Goal: Task Accomplishment & Management: Use online tool/utility

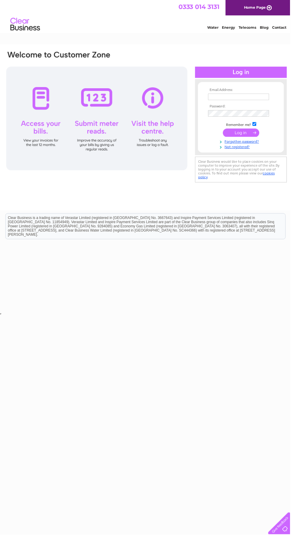
type input "[EMAIL_ADDRESS][DOMAIN_NAME]"
click at [225, 130] on input "submit" at bounding box center [243, 134] width 37 height 8
click at [240, 134] on input "submit" at bounding box center [243, 134] width 37 height 8
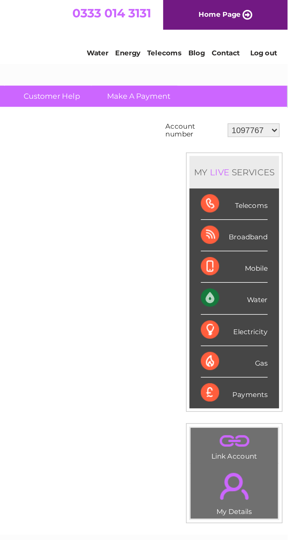
click at [266, 188] on div "Gas" at bounding box center [265, 189] width 35 height 16
click at [253, 191] on div "Gas" at bounding box center [265, 189] width 35 height 16
click at [279, 189] on div "Gas" at bounding box center [265, 189] width 35 height 16
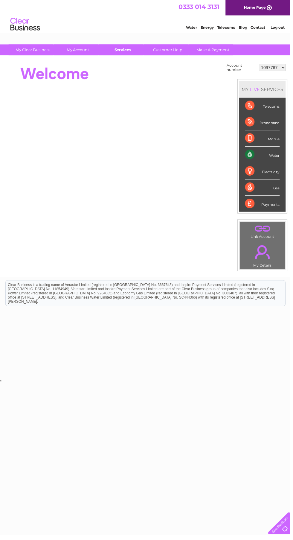
click at [126, 51] on link "Services" at bounding box center [124, 50] width 49 height 11
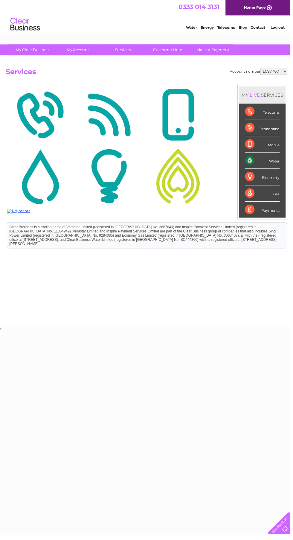
click at [188, 187] on img at bounding box center [180, 178] width 67 height 58
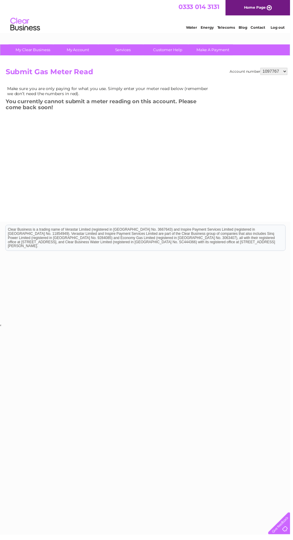
click at [284, 70] on select "1097767 30302804" at bounding box center [276, 71] width 27 height 7
select select "30302804"
click at [263, 68] on select "1097767 30302804" at bounding box center [276, 71] width 27 height 7
click at [287, 73] on select "1097767 30302804" at bounding box center [276, 71] width 27 height 7
select select "1097767"
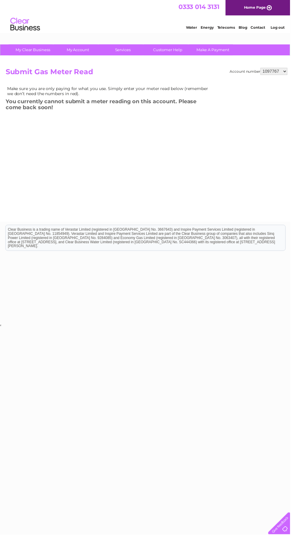
click at [263, 68] on select "1097767 30302804" at bounding box center [276, 71] width 27 height 7
click at [128, 45] on link "Services" at bounding box center [124, 50] width 49 height 11
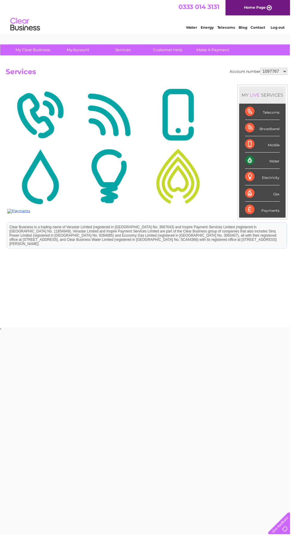
click at [120, 178] on img at bounding box center [110, 178] width 67 height 58
